Goal: Navigation & Orientation: Find specific page/section

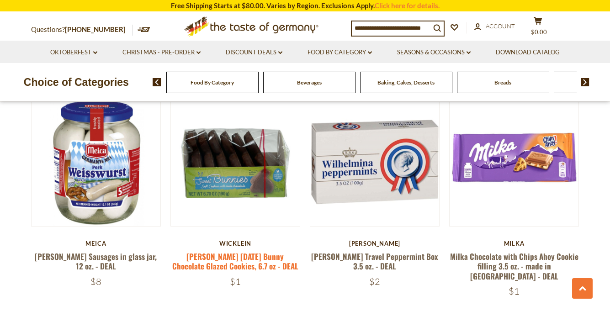
scroll to position [344, 0]
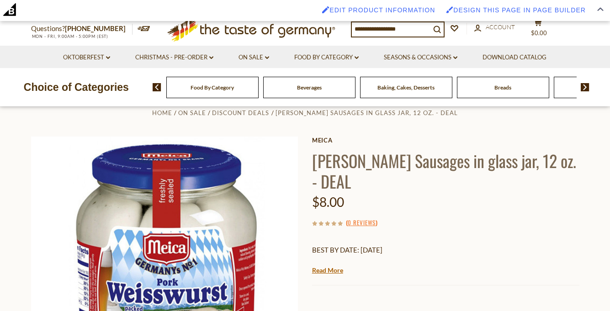
scroll to position [88, 0]
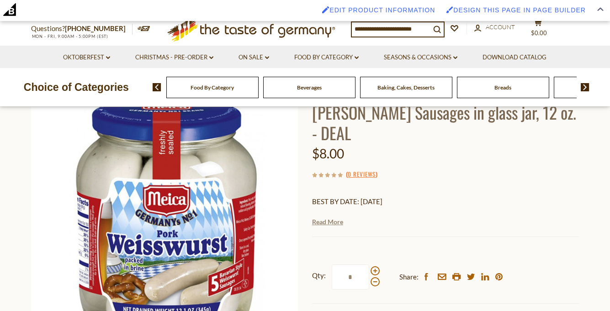
click at [326, 222] on link "Read More" at bounding box center [327, 221] width 31 height 9
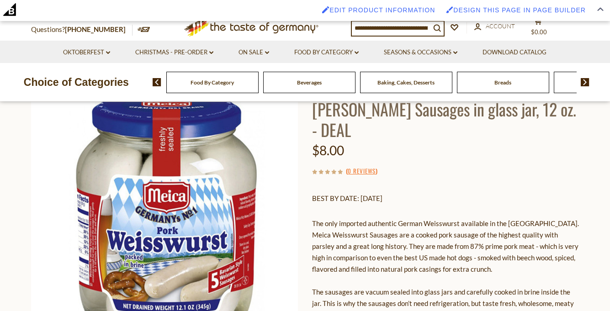
scroll to position [87, 0]
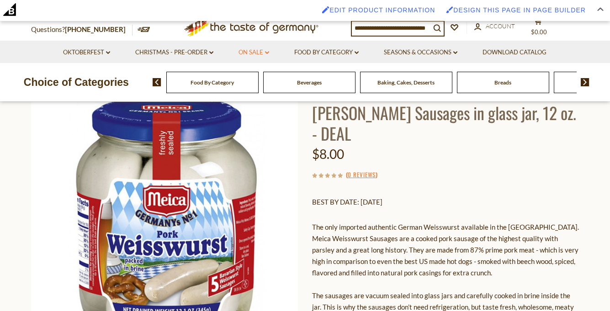
click at [250, 52] on link "On Sale dropdown_arrow" at bounding box center [254, 53] width 31 height 10
click at [252, 75] on link "All On Sale" at bounding box center [249, 76] width 33 height 8
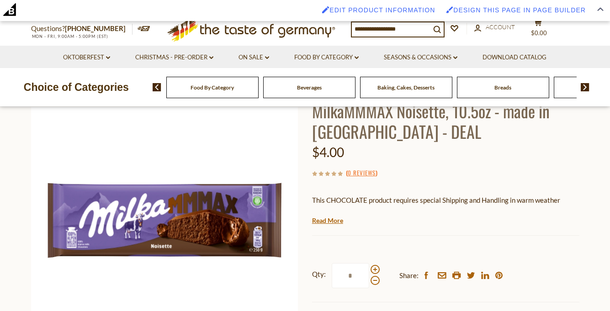
click at [330, 227] on div "Current stock: 0" at bounding box center [445, 229] width 267 height 6
click at [331, 221] on link "Read More" at bounding box center [327, 220] width 31 height 9
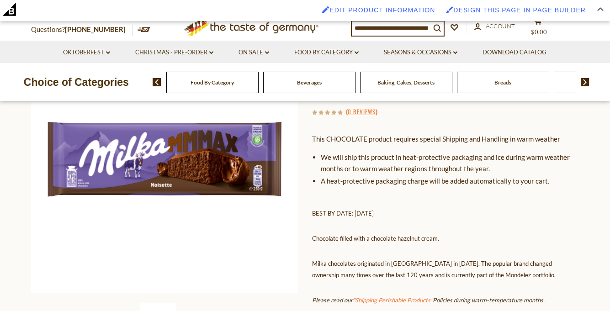
scroll to position [149, 0]
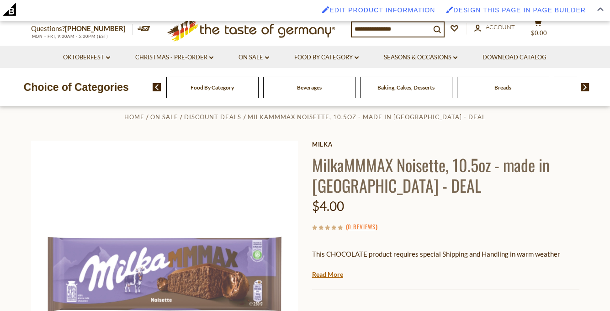
scroll to position [71, 0]
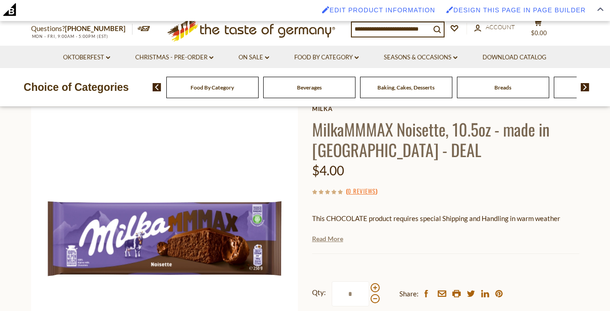
click at [323, 238] on link "Read More" at bounding box center [327, 238] width 31 height 9
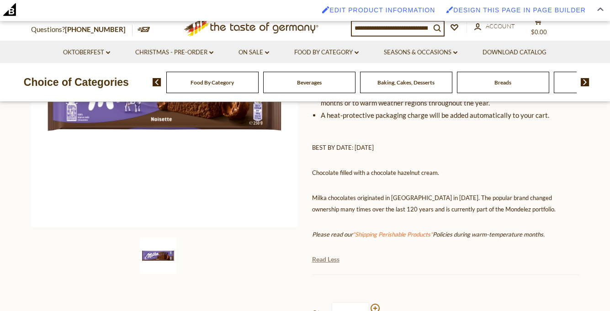
scroll to position [224, 0]
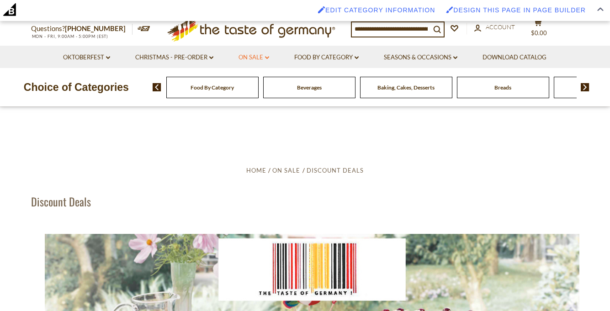
click at [258, 57] on link "On Sale dropdown_arrow" at bounding box center [254, 58] width 31 height 10
click at [254, 77] on div "All On Sale Discount Deals All Discount Deals After Best By" at bounding box center [260, 92] width 66 height 48
click at [253, 84] on link "All On Sale" at bounding box center [249, 81] width 33 height 8
click at [269, 56] on link "On Sale dropdown_arrow" at bounding box center [254, 58] width 31 height 10
click at [255, 102] on link "Discount Deals" at bounding box center [256, 96] width 46 height 13
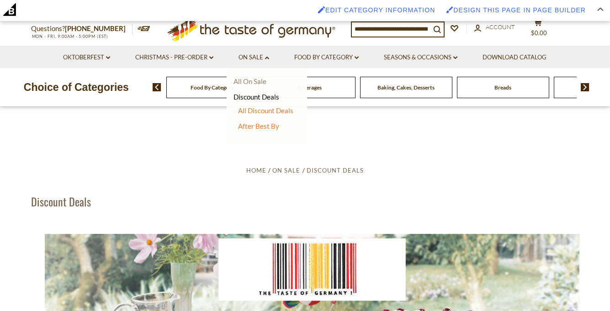
click at [257, 80] on link "All On Sale" at bounding box center [249, 81] width 33 height 8
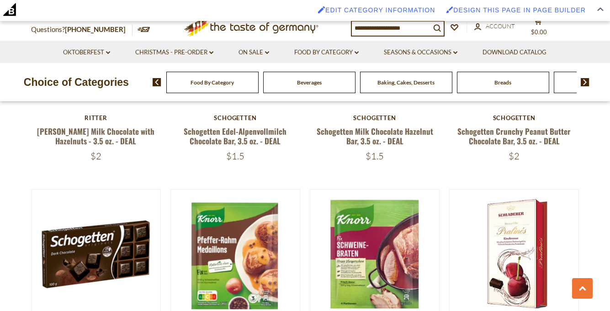
scroll to position [883, 0]
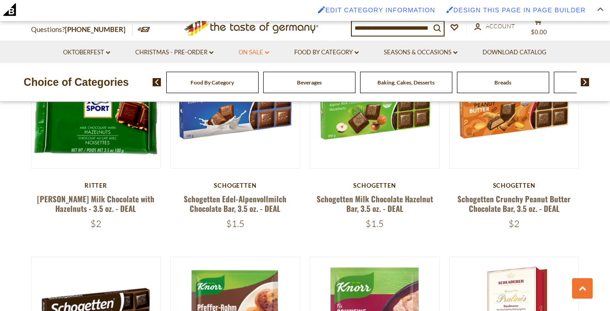
click at [257, 52] on link "On Sale dropdown_arrow" at bounding box center [254, 53] width 31 height 10
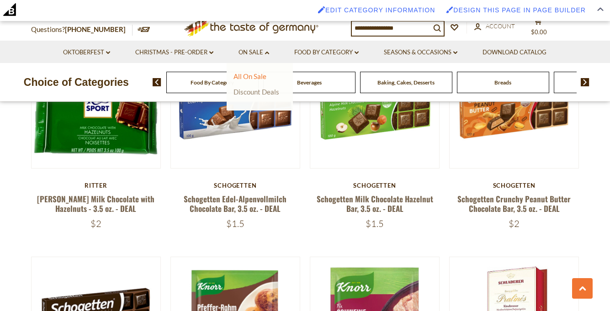
click at [260, 91] on link "Discount Deals" at bounding box center [256, 91] width 46 height 13
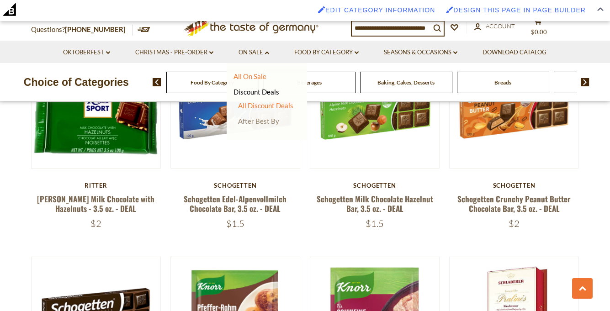
click at [263, 123] on link "After Best By" at bounding box center [258, 121] width 41 height 8
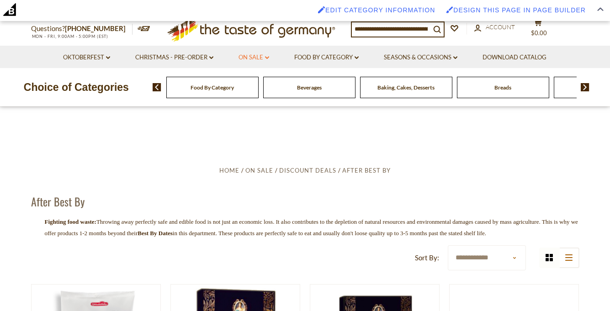
click at [252, 60] on link "On Sale dropdown_arrow" at bounding box center [254, 58] width 31 height 10
click at [248, 81] on link "All On Sale" at bounding box center [249, 81] width 33 height 8
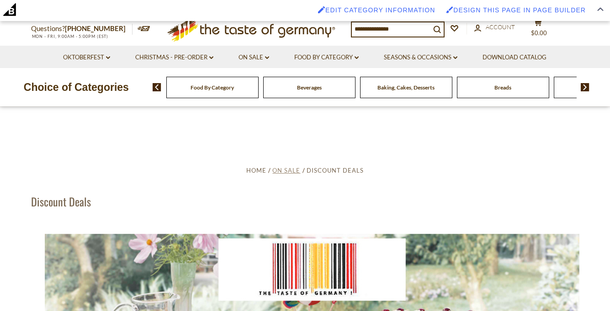
click at [293, 170] on span "On Sale" at bounding box center [286, 170] width 28 height 7
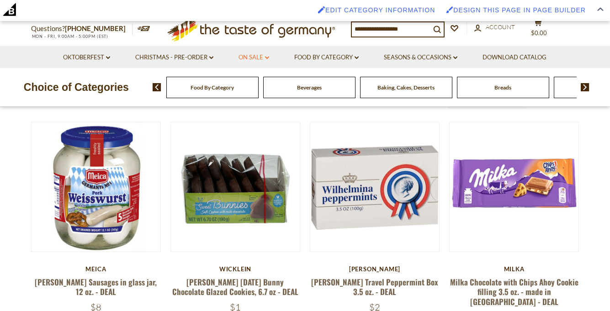
click at [268, 58] on icon at bounding box center [267, 57] width 4 height 3
click at [261, 81] on link "All On Sale" at bounding box center [249, 81] width 33 height 8
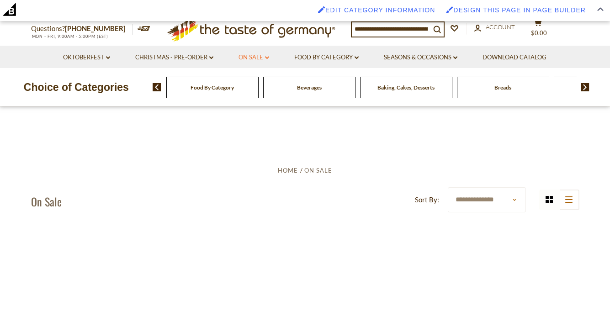
click at [268, 59] on icon at bounding box center [267, 57] width 4 height 3
click at [258, 95] on link "Feature Sale" at bounding box center [251, 97] width 37 height 8
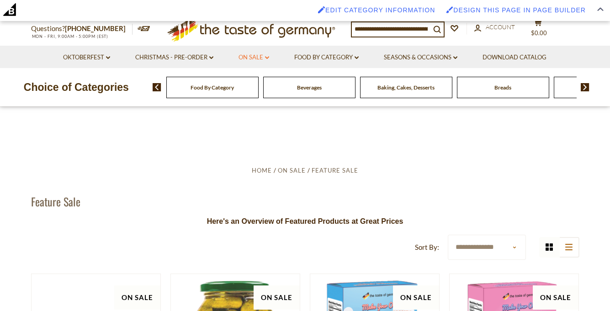
click at [267, 58] on icon "dropdown_arrow" at bounding box center [267, 57] width 4 height 3
click at [264, 99] on link "Feature Sale" at bounding box center [251, 97] width 37 height 8
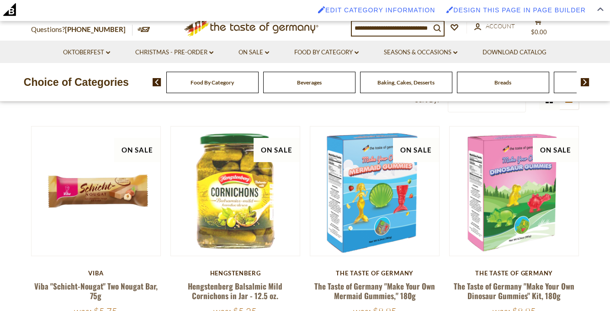
scroll to position [155, 0]
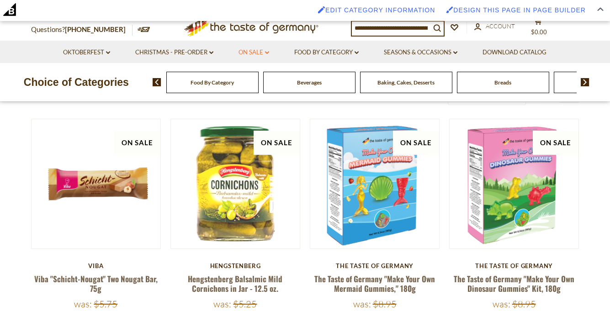
click at [267, 50] on link "On Sale dropdown_arrow" at bounding box center [254, 53] width 31 height 10
click at [260, 108] on link "Discount Deals" at bounding box center [256, 107] width 46 height 13
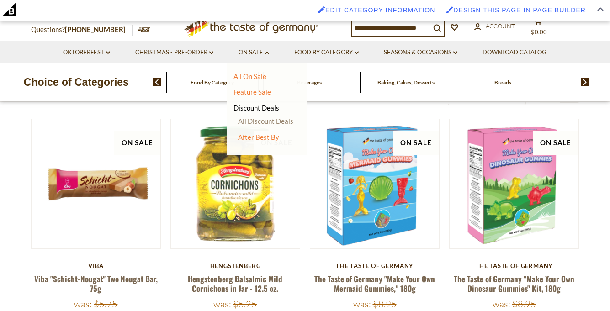
click at [262, 121] on link "All Discount Deals" at bounding box center [265, 121] width 55 height 8
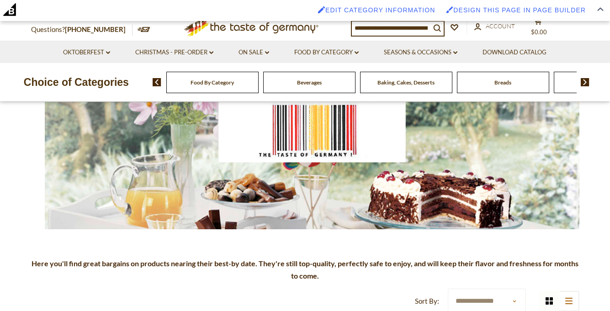
scroll to position [138, 0]
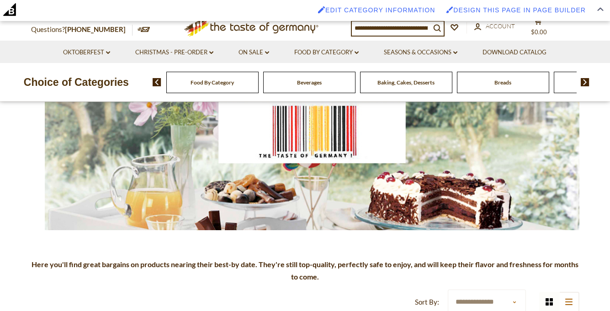
click at [268, 47] on li "On Sale dropdown_arrow All On Sale Feature Sale Discount Deals All Discount Dea…" at bounding box center [254, 52] width 54 height 22
click at [268, 52] on icon "dropdown_arrow" at bounding box center [267, 52] width 4 height 3
click at [271, 108] on link "Discount Deals" at bounding box center [256, 107] width 46 height 13
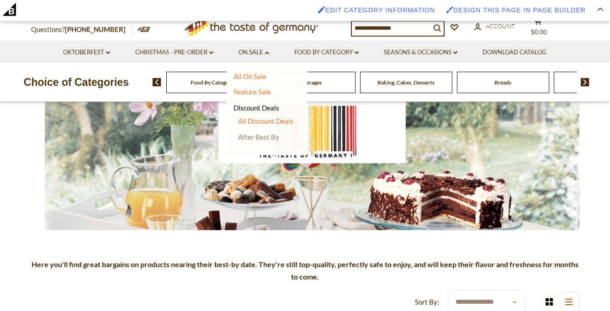
click at [270, 136] on link "After Best By" at bounding box center [258, 137] width 41 height 8
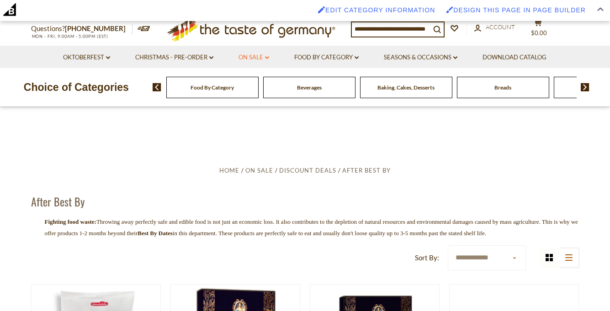
click at [265, 56] on link "On Sale dropdown_arrow" at bounding box center [254, 58] width 31 height 10
click at [264, 94] on link "Feature Sale" at bounding box center [251, 97] width 37 height 8
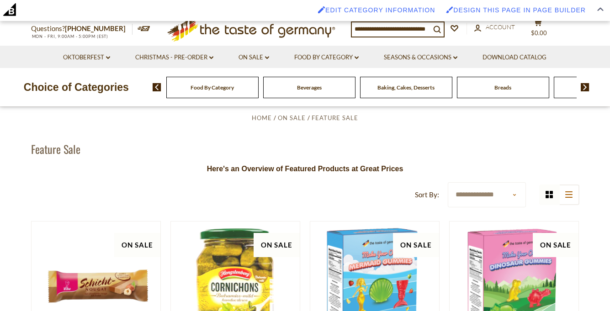
scroll to position [5, 0]
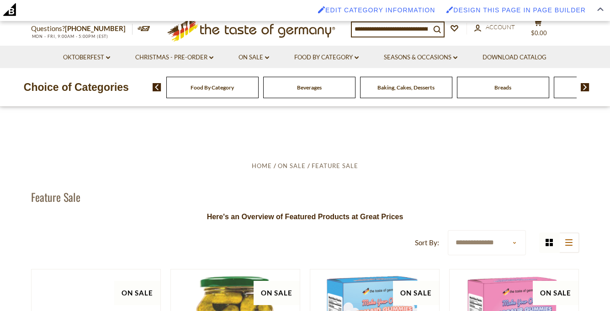
click at [270, 56] on li "On Sale dropdown_arrow All On Sale Feature Sale Discount Deals All Discount Dea…" at bounding box center [254, 57] width 54 height 22
click at [267, 57] on icon "dropdown_arrow" at bounding box center [267, 57] width 4 height 3
click at [257, 80] on link "All On Sale" at bounding box center [249, 81] width 33 height 8
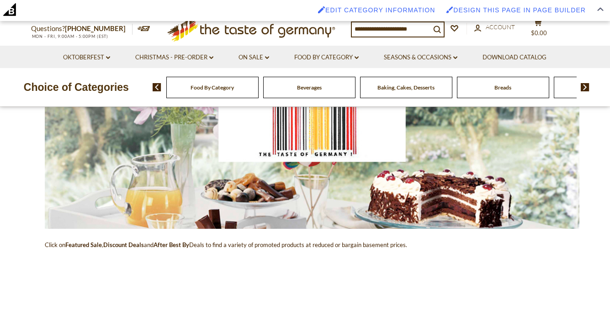
scroll to position [140, 0]
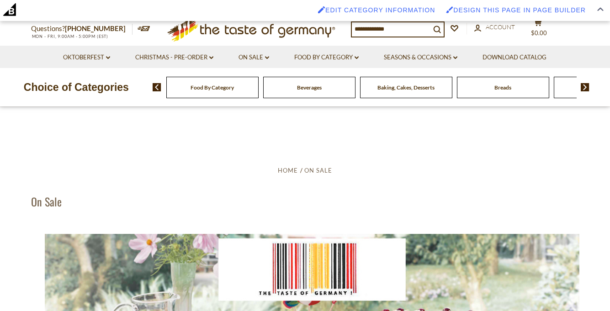
scroll to position [140, 0]
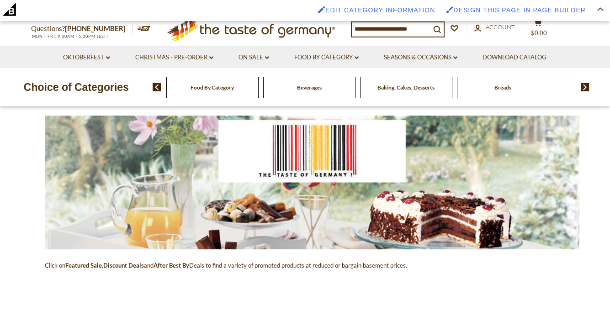
scroll to position [97, 0]
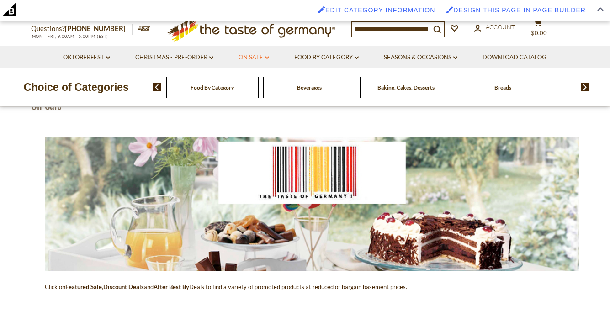
click at [267, 58] on icon at bounding box center [267, 57] width 4 height 3
click at [259, 95] on link "Feature Sale" at bounding box center [251, 97] width 37 height 8
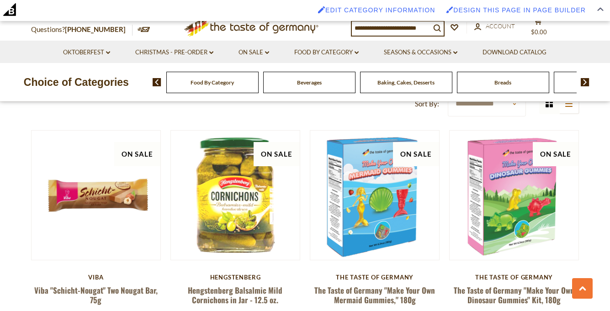
scroll to position [114, 0]
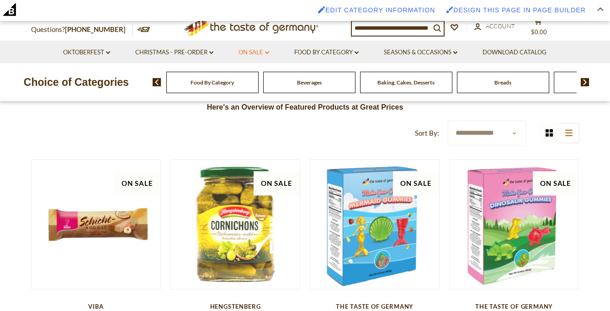
click at [269, 51] on link "On Sale dropdown_arrow" at bounding box center [254, 53] width 31 height 10
click at [261, 107] on link "Discount Deals" at bounding box center [256, 107] width 46 height 13
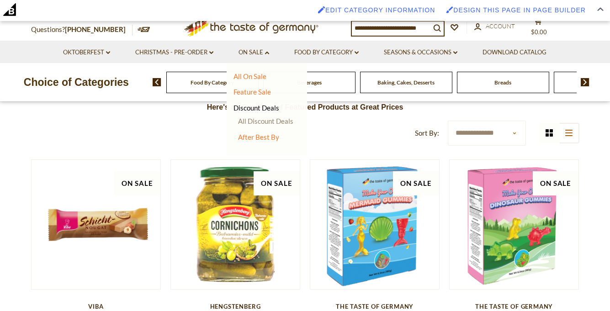
click at [268, 120] on link "All Discount Deals" at bounding box center [265, 121] width 55 height 8
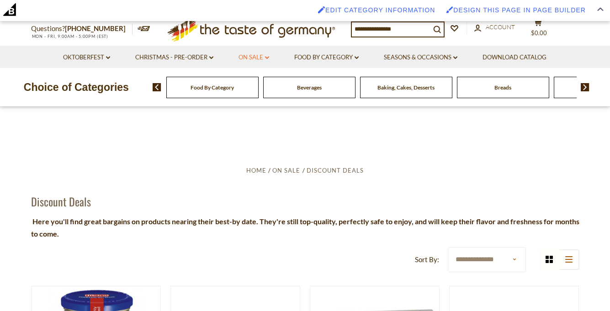
click at [262, 58] on link "On Sale dropdown_arrow" at bounding box center [254, 58] width 31 height 10
click at [259, 114] on link "Discount Deals" at bounding box center [256, 112] width 46 height 13
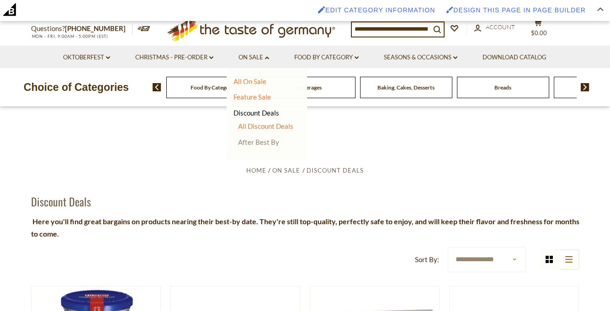
click at [260, 143] on link "After Best By" at bounding box center [258, 142] width 41 height 8
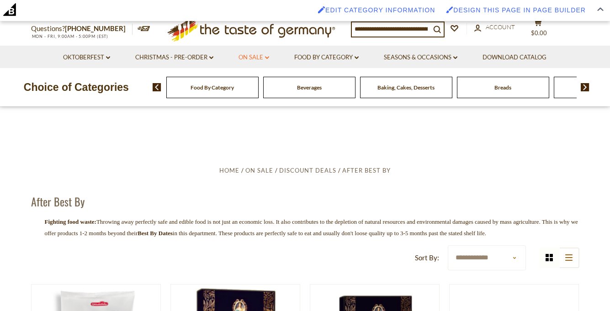
click at [263, 58] on link "On Sale dropdown_arrow" at bounding box center [254, 58] width 31 height 10
click at [259, 97] on link "Feature Sale" at bounding box center [251, 97] width 37 height 8
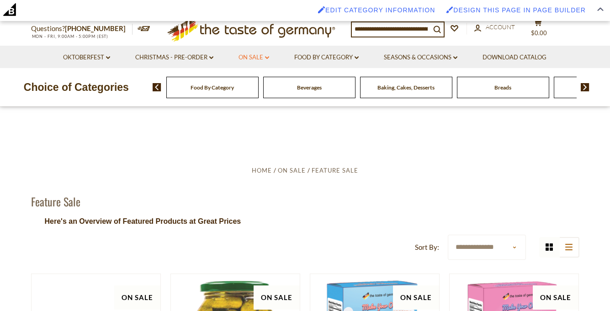
click at [267, 58] on icon "dropdown_arrow" at bounding box center [267, 57] width 4 height 3
click at [258, 112] on link "Discount Deals" at bounding box center [256, 112] width 46 height 13
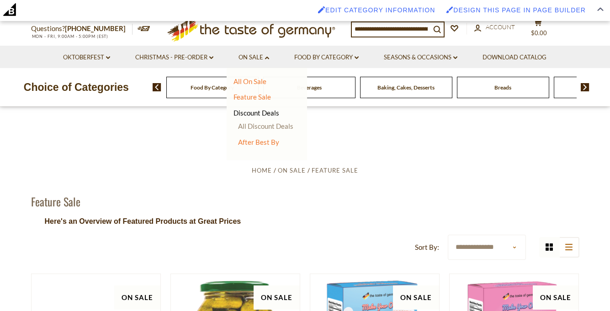
click at [259, 125] on link "All Discount Deals" at bounding box center [265, 126] width 55 height 8
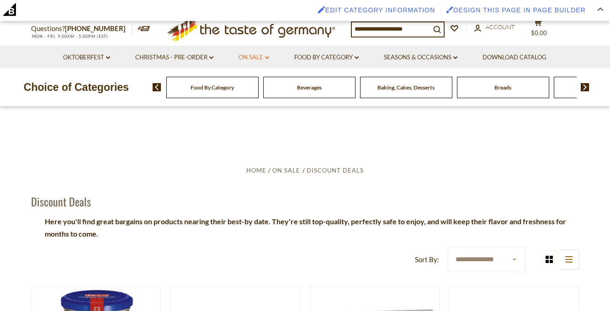
click at [269, 58] on icon at bounding box center [267, 57] width 4 height 3
click at [264, 114] on link "Discount Deals" at bounding box center [256, 112] width 46 height 13
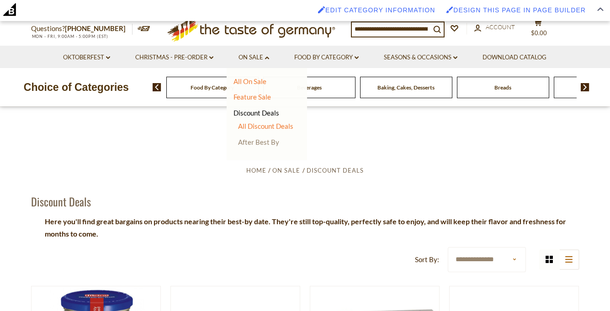
click at [262, 139] on link "After Best By" at bounding box center [258, 142] width 41 height 8
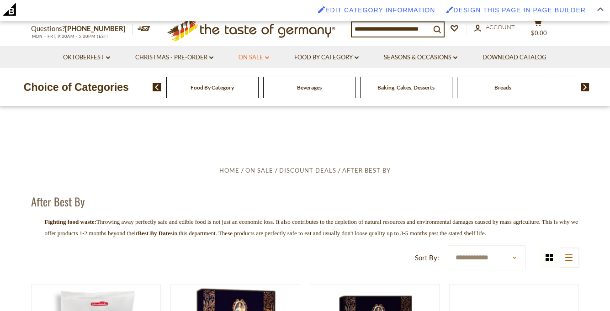
click at [269, 58] on icon at bounding box center [267, 57] width 4 height 3
click at [261, 97] on link "Feature Sale" at bounding box center [251, 97] width 37 height 8
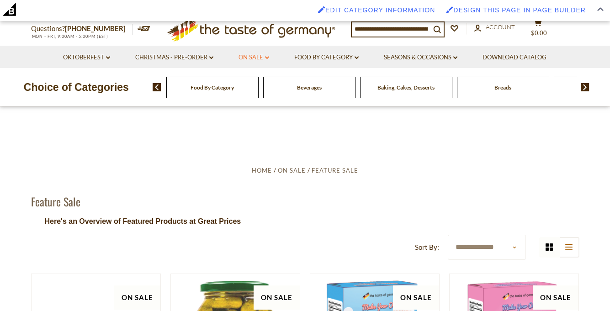
click at [267, 57] on icon "dropdown_arrow" at bounding box center [267, 57] width 4 height 3
click at [256, 81] on link "All On Sale" at bounding box center [249, 81] width 33 height 8
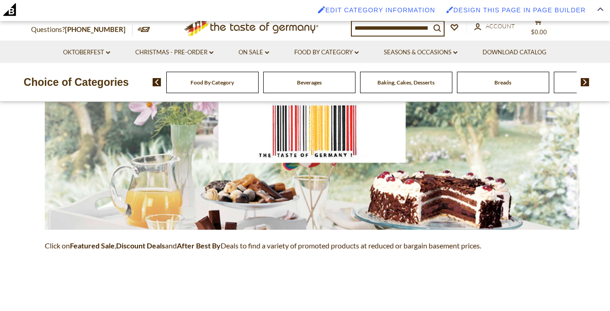
scroll to position [138, 0]
click at [265, 49] on link "On Sale dropdown_arrow" at bounding box center [254, 53] width 31 height 10
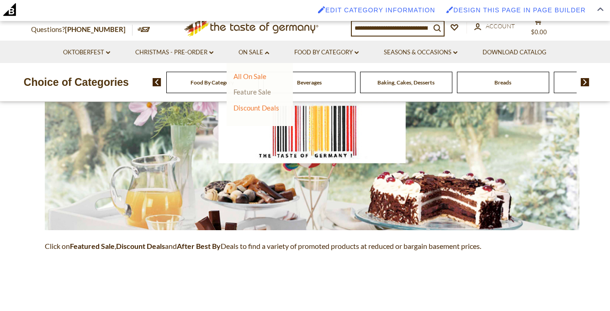
click at [263, 93] on link "Feature Sale" at bounding box center [251, 92] width 37 height 8
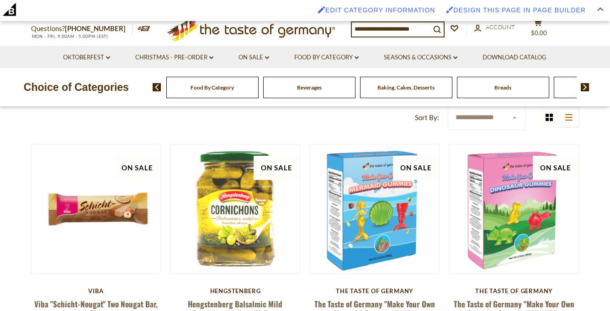
scroll to position [49, 0]
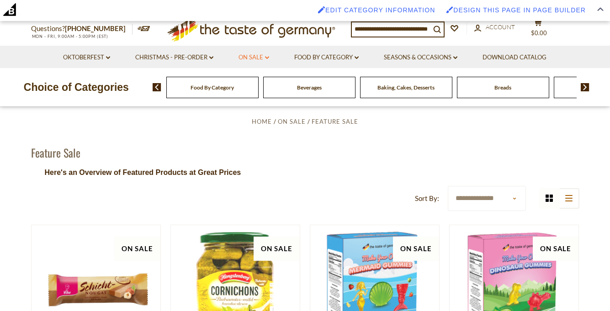
click at [268, 55] on link "On Sale dropdown_arrow" at bounding box center [254, 58] width 31 height 10
click at [259, 113] on link "Discount Deals" at bounding box center [256, 112] width 46 height 13
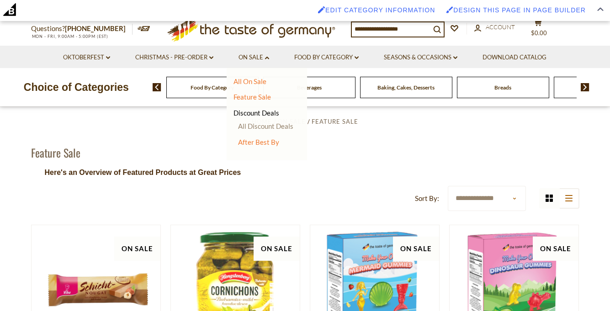
click at [259, 125] on link "All Discount Deals" at bounding box center [265, 126] width 55 height 8
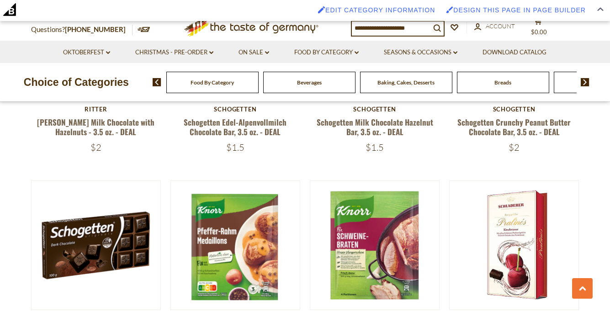
scroll to position [764, 0]
